Goal: Register for event/course

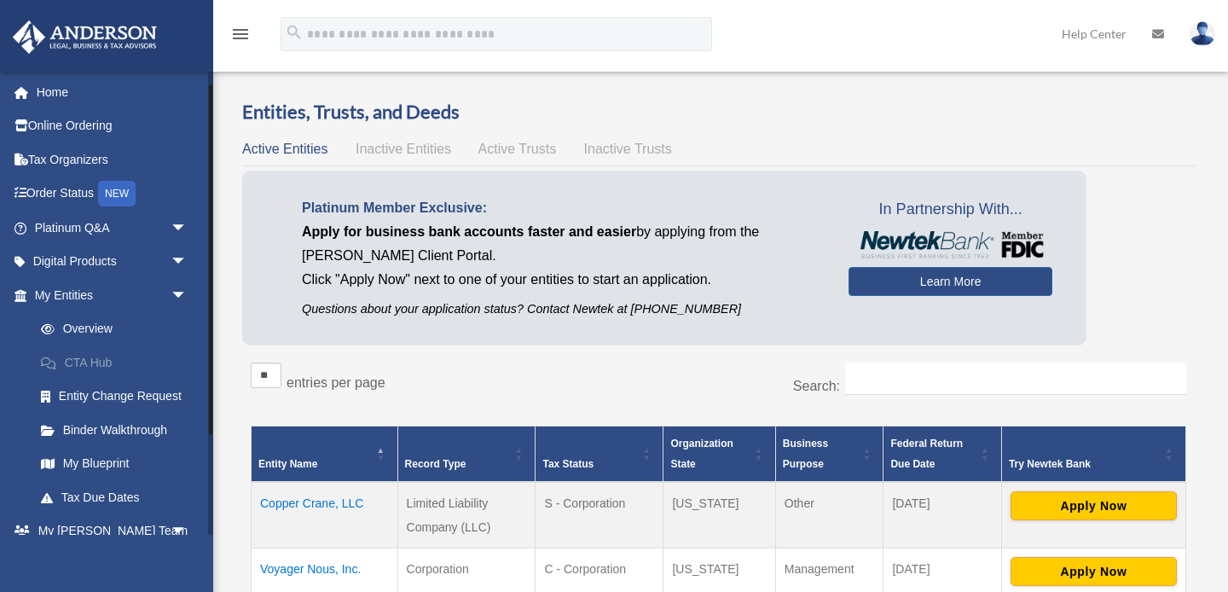
scroll to position [43, 0]
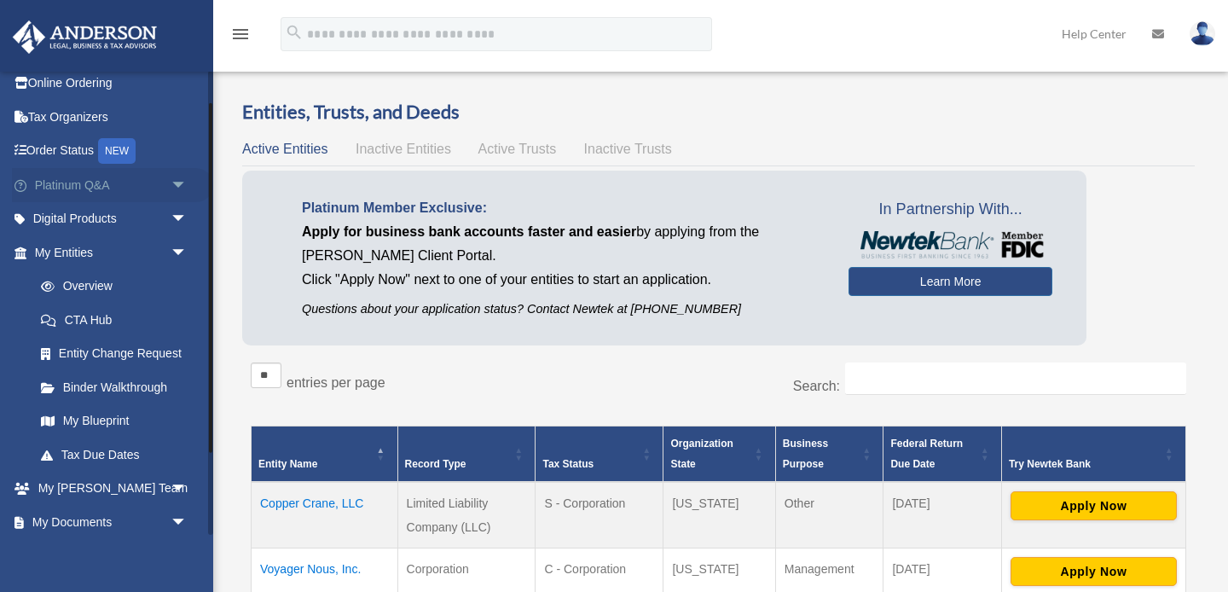
click at [171, 185] on span "arrow_drop_down" at bounding box center [188, 185] width 34 height 35
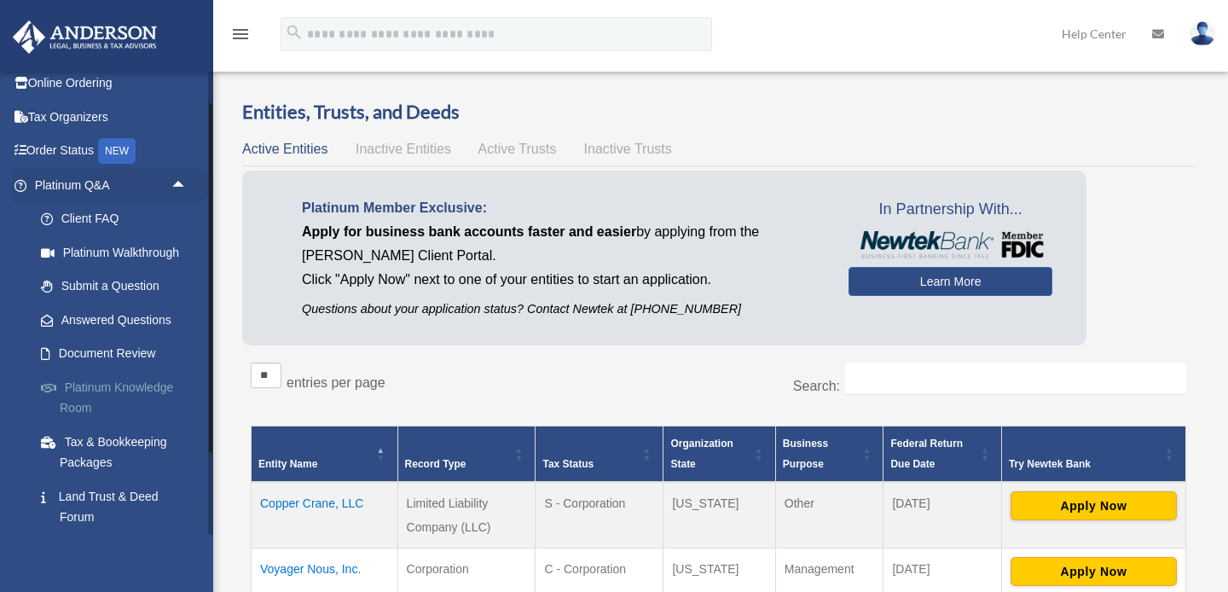
click at [142, 390] on link "Platinum Knowledge Room" at bounding box center [118, 397] width 189 height 55
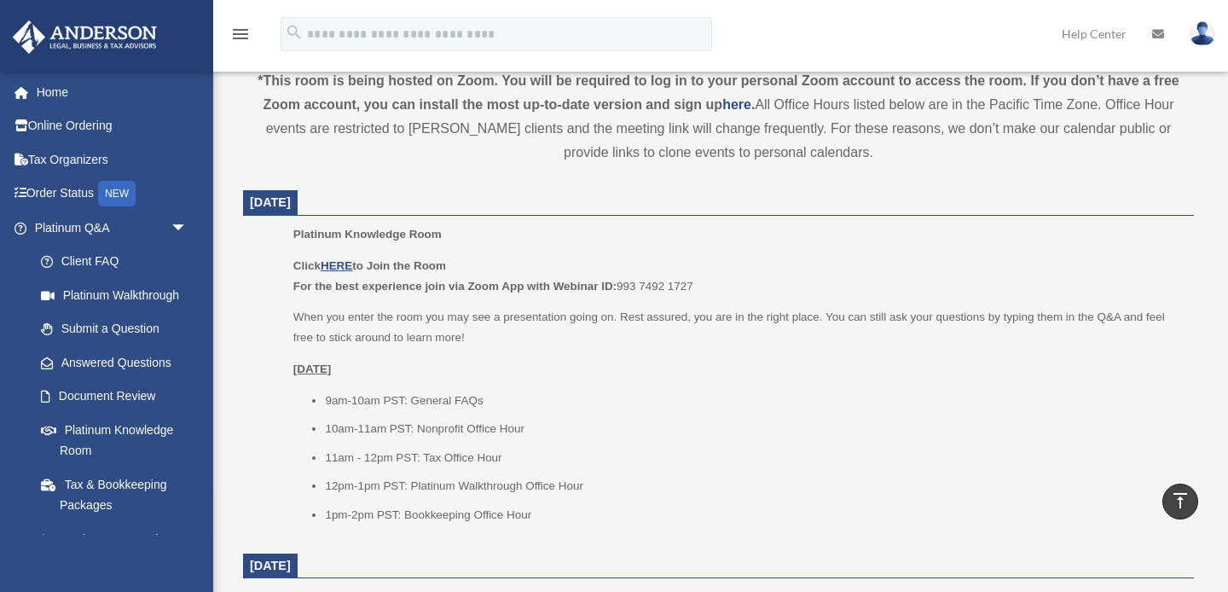
scroll to position [600, 0]
click at [337, 266] on u "HERE" at bounding box center [337, 264] width 32 height 13
click at [345, 264] on u "HERE" at bounding box center [337, 264] width 32 height 13
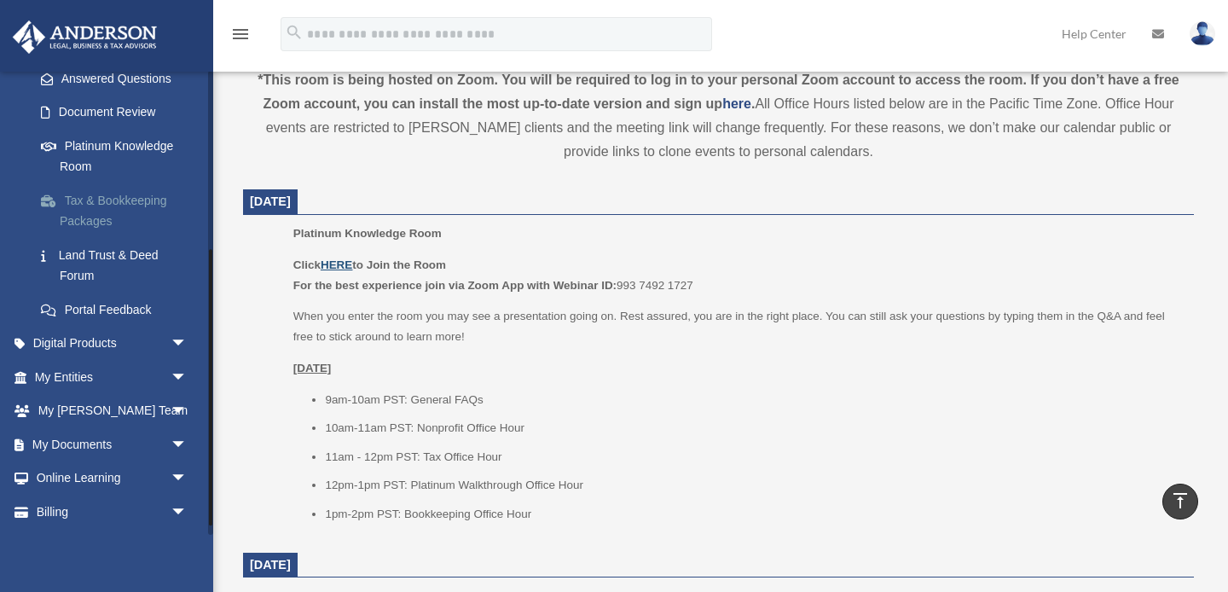
scroll to position [316, 0]
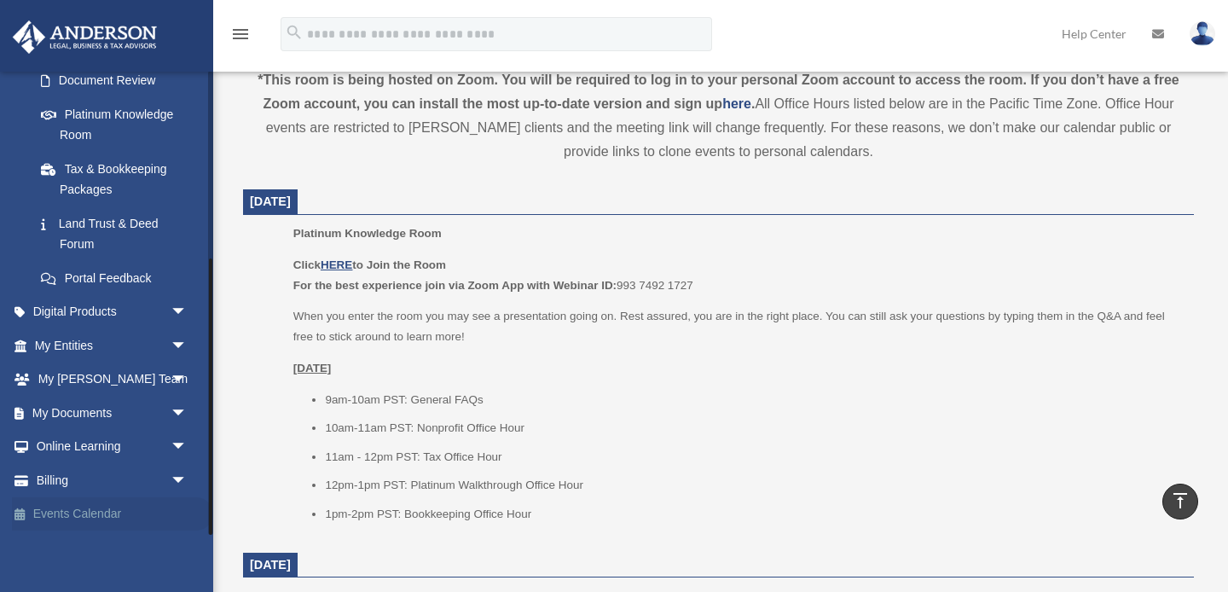
click at [103, 511] on link "Events Calendar" at bounding box center [112, 514] width 201 height 34
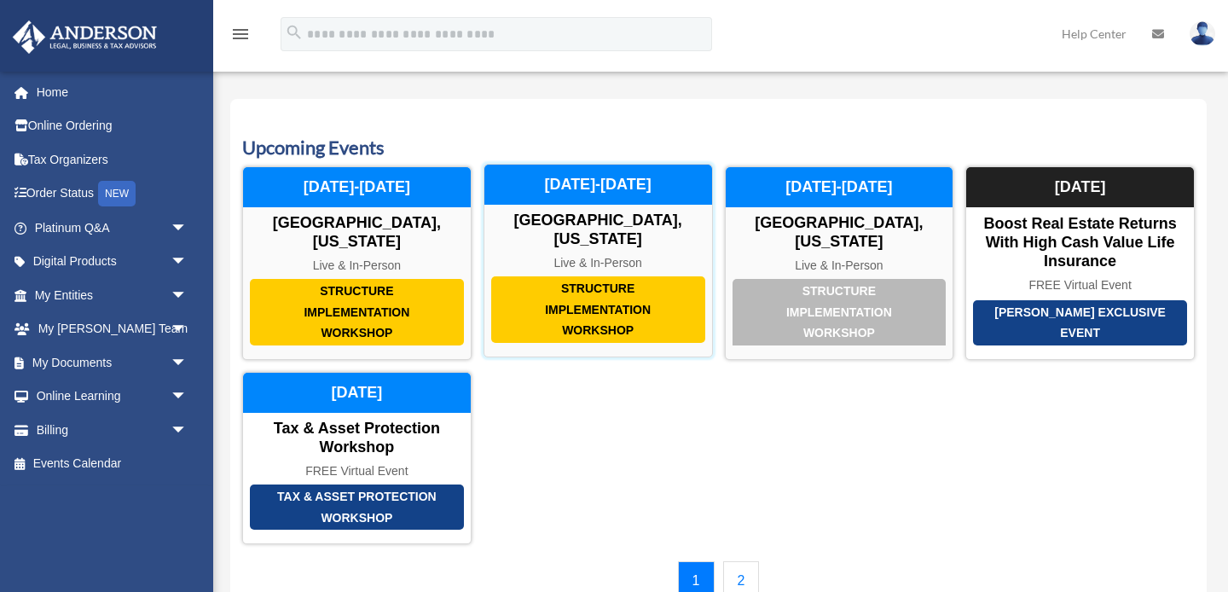
click at [631, 308] on div "Structure Implementation Workshop" at bounding box center [598, 309] width 214 height 67
